Goal: Task Accomplishment & Management: Use online tool/utility

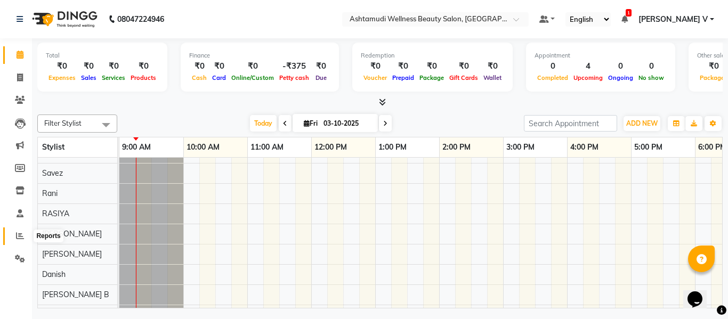
click at [16, 233] on icon at bounding box center [20, 236] width 8 height 8
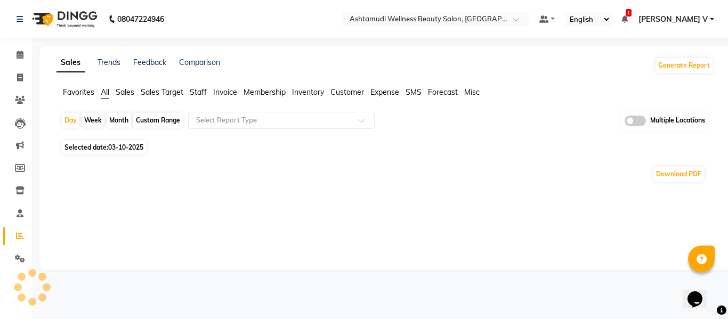
click at [638, 122] on span at bounding box center [635, 121] width 21 height 11
click at [625, 123] on input "checkbox" at bounding box center [625, 123] width 0 height 0
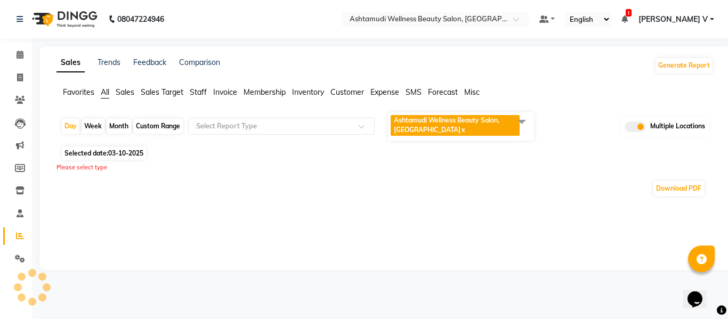
click at [480, 123] on span "Ashtamudi Wellness Beauty Salon, [GEOGRAPHIC_DATA]" at bounding box center [447, 125] width 106 height 18
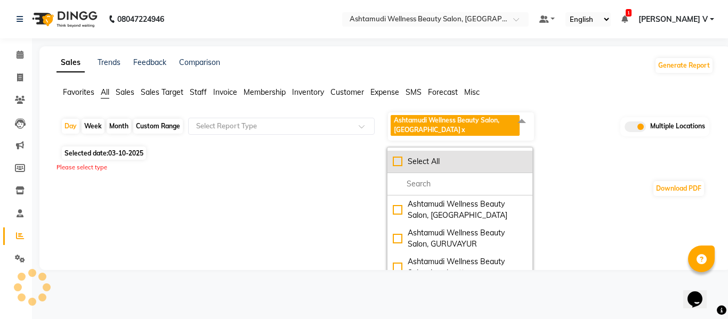
click at [440, 154] on li "Select All" at bounding box center [460, 162] width 145 height 22
checkbox input "true"
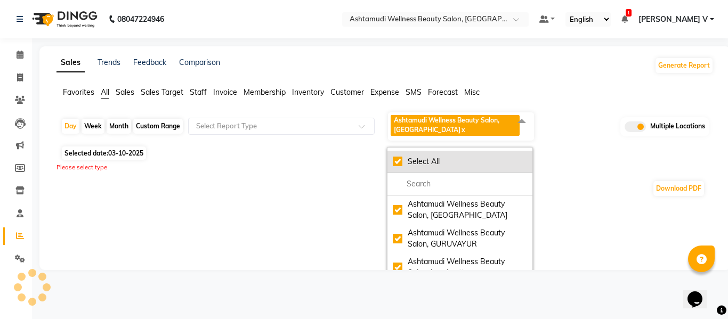
checkbox input "true"
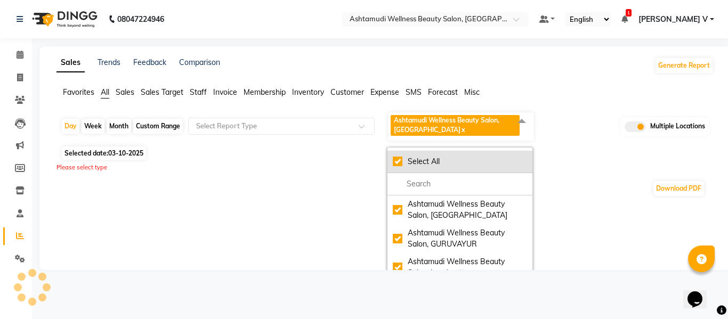
checkbox input "true"
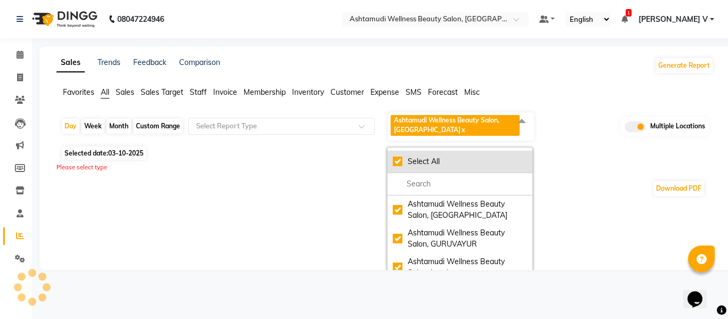
checkbox input "true"
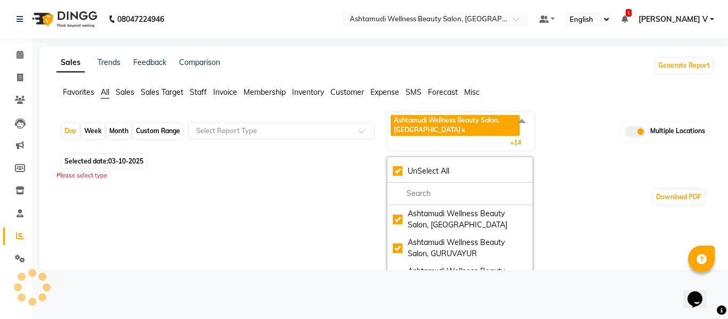
click at [111, 129] on div "Month" at bounding box center [119, 131] width 25 height 15
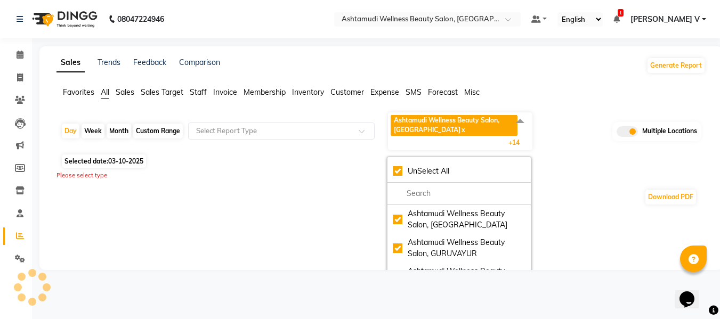
select select "10"
select select "2025"
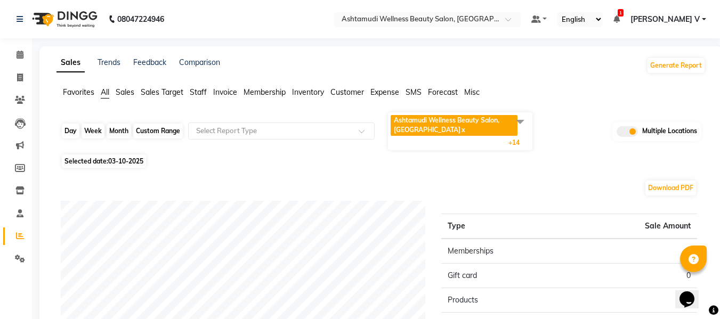
click at [114, 133] on div "Month" at bounding box center [119, 131] width 25 height 15
select select "10"
select select "2025"
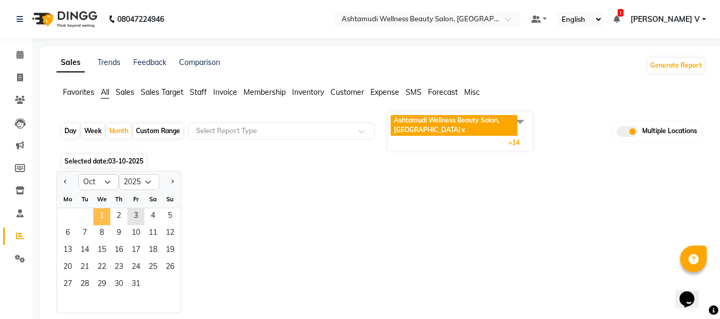
click at [98, 215] on span "1" at bounding box center [101, 217] width 17 height 17
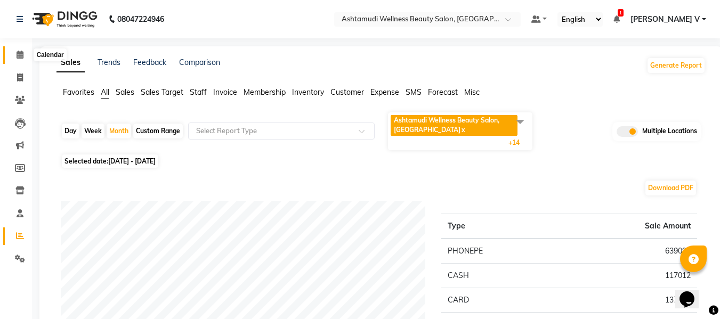
click at [18, 52] on icon at bounding box center [20, 55] width 7 height 8
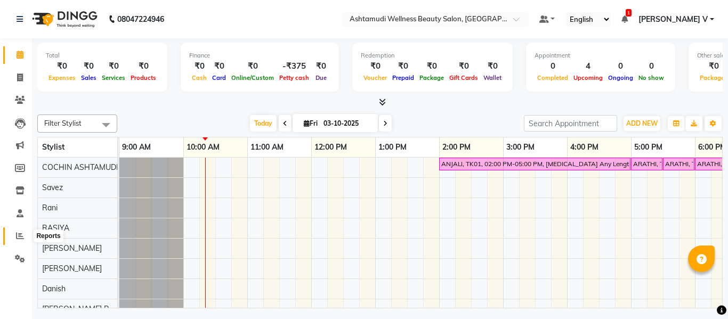
click at [20, 235] on icon at bounding box center [20, 236] width 8 height 8
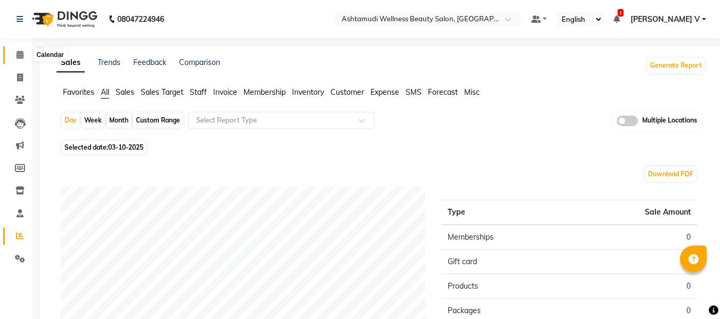
click at [18, 55] on icon at bounding box center [20, 55] width 7 height 8
